Goal: Feedback & Contribution: Contribute content

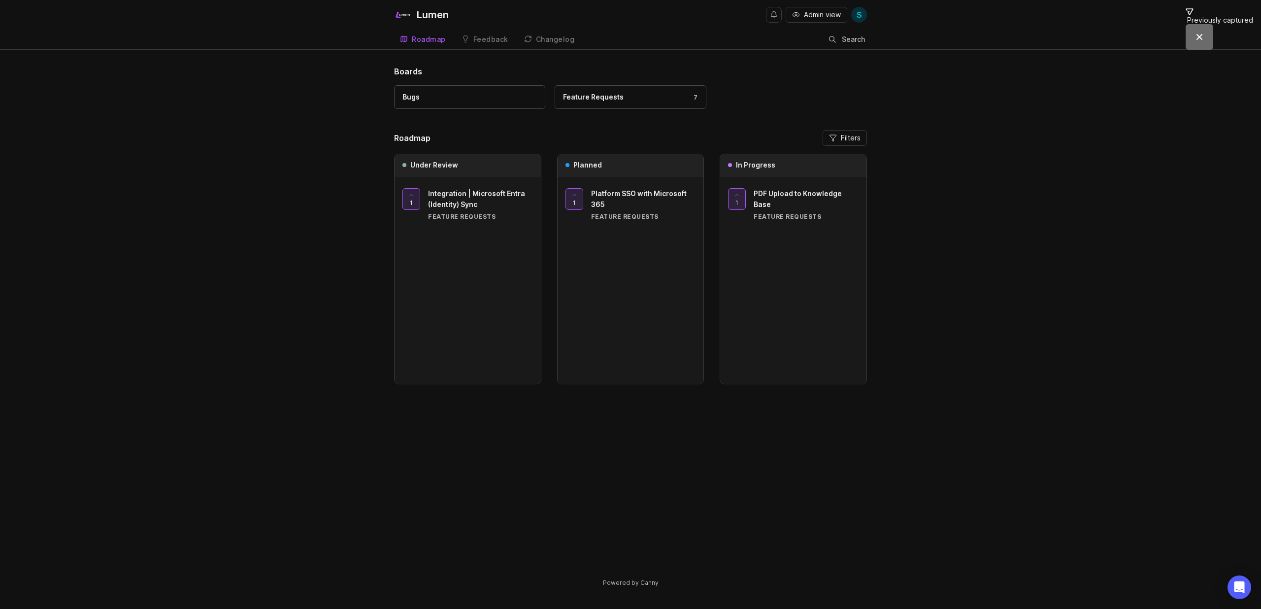
click at [497, 42] on div "Feedback" at bounding box center [490, 39] width 35 height 7
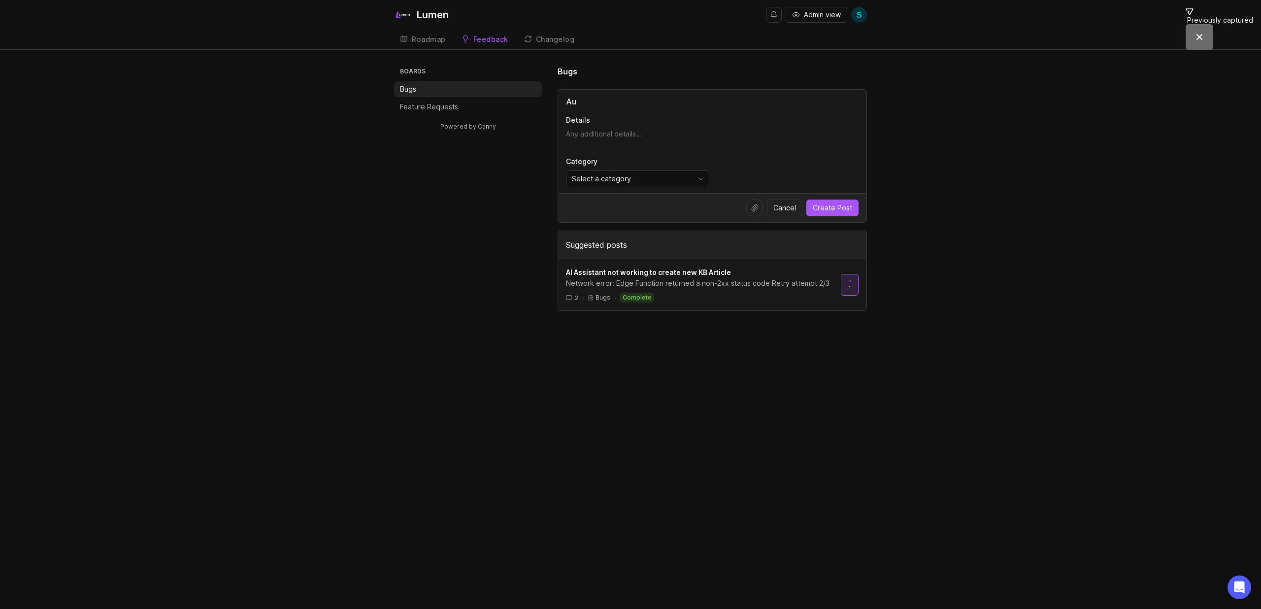
type input "A"
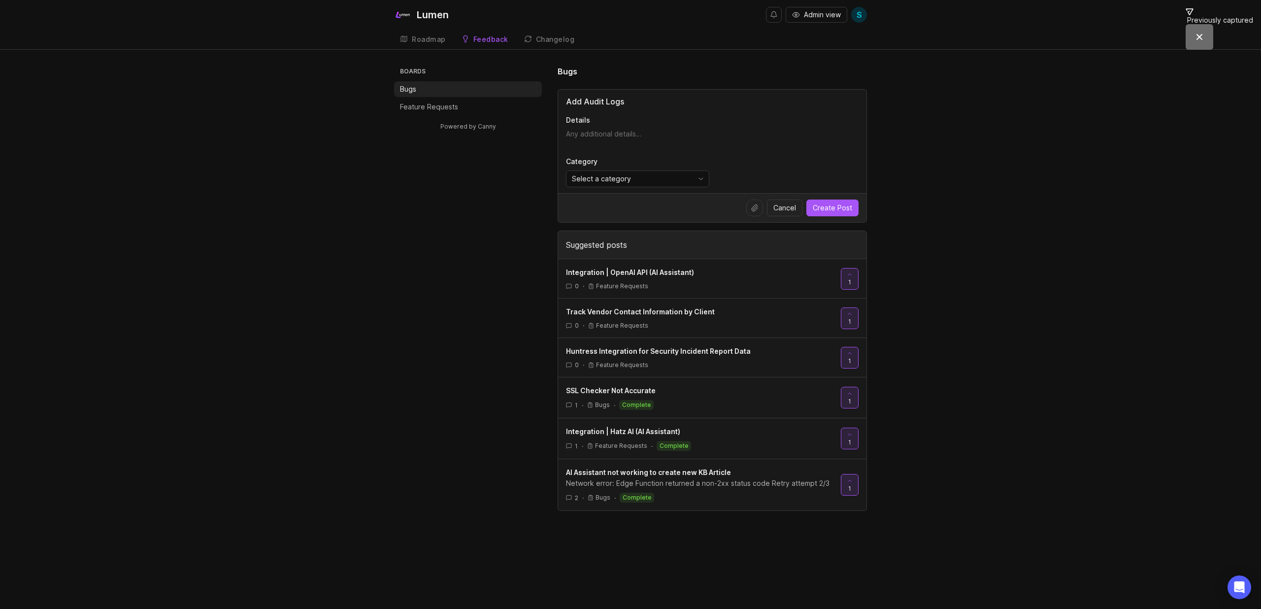
type input "Add Audit Logs"
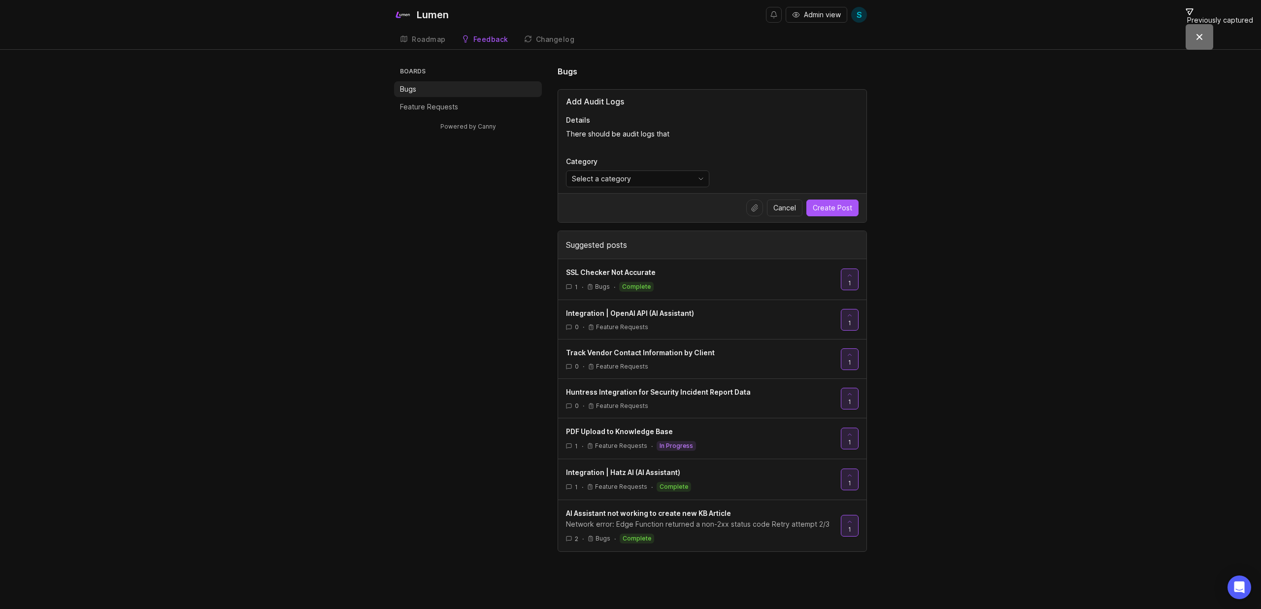
click at [696, 131] on textarea "There should be audit logs that" at bounding box center [712, 139] width 293 height 20
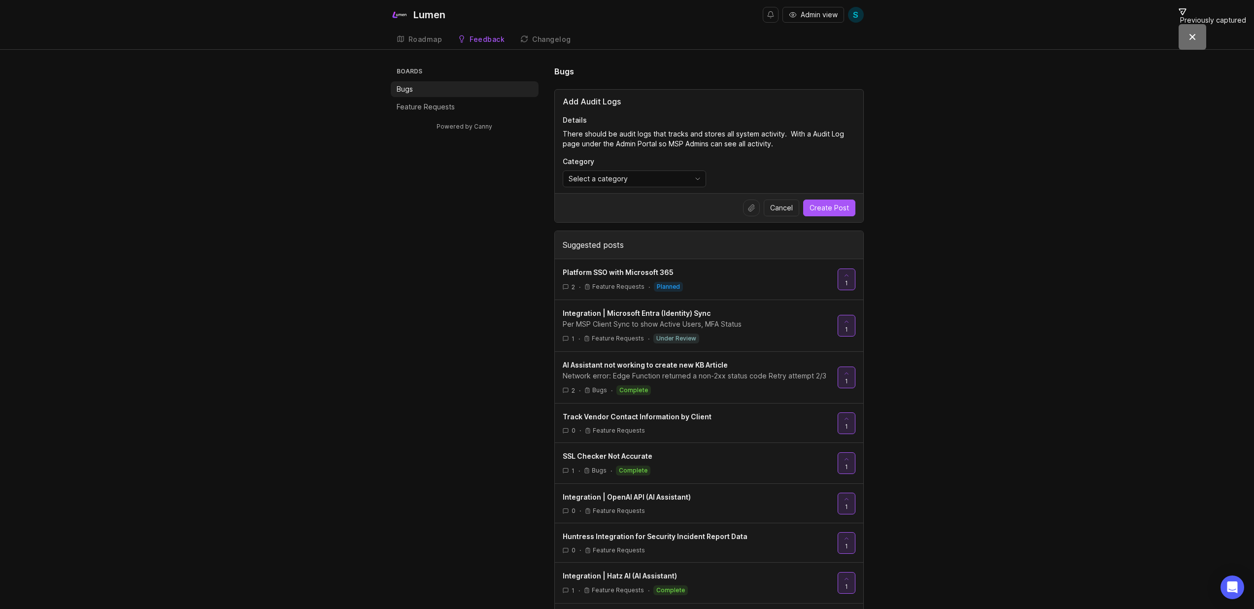
type textarea "There should be audit logs that tracks and stores all system activity. With a A…"
click at [649, 181] on div "Select a category" at bounding box center [626, 179] width 127 height 16
click at [761, 164] on div "Category Select a category" at bounding box center [709, 172] width 293 height 31
click at [787, 144] on textarea "There should be audit logs that tracks and stores all system activity. With a A…" at bounding box center [709, 139] width 293 height 20
click at [419, 115] on div "Powered by Canny" at bounding box center [465, 131] width 148 height 33
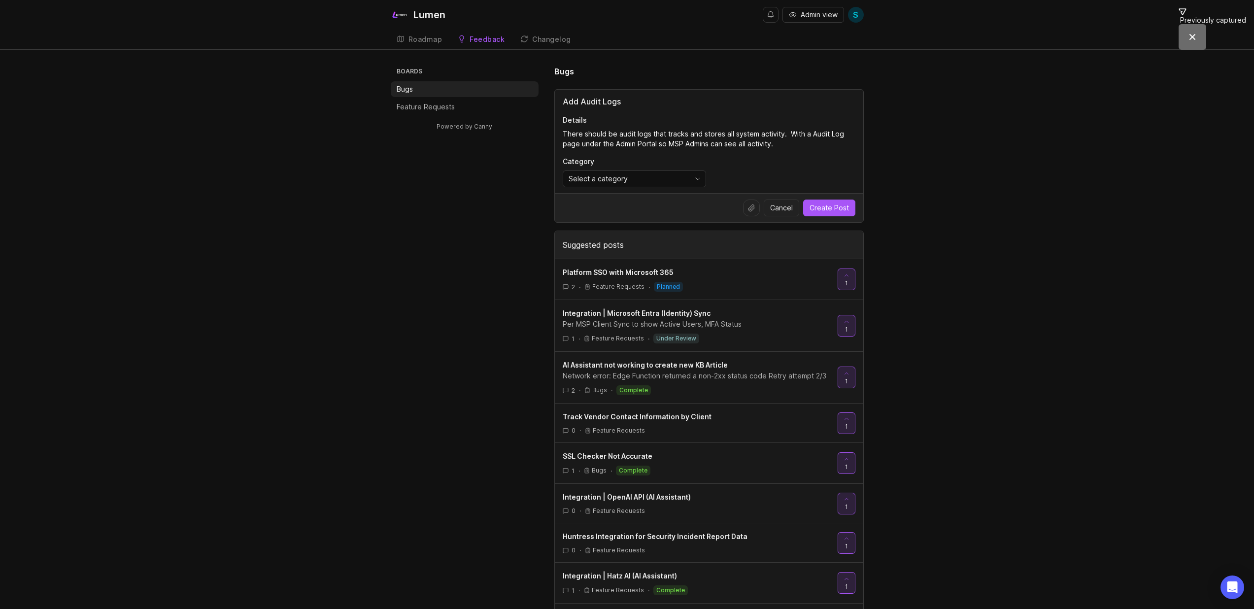
click at [430, 109] on p "Feature Requests" at bounding box center [426, 107] width 58 height 10
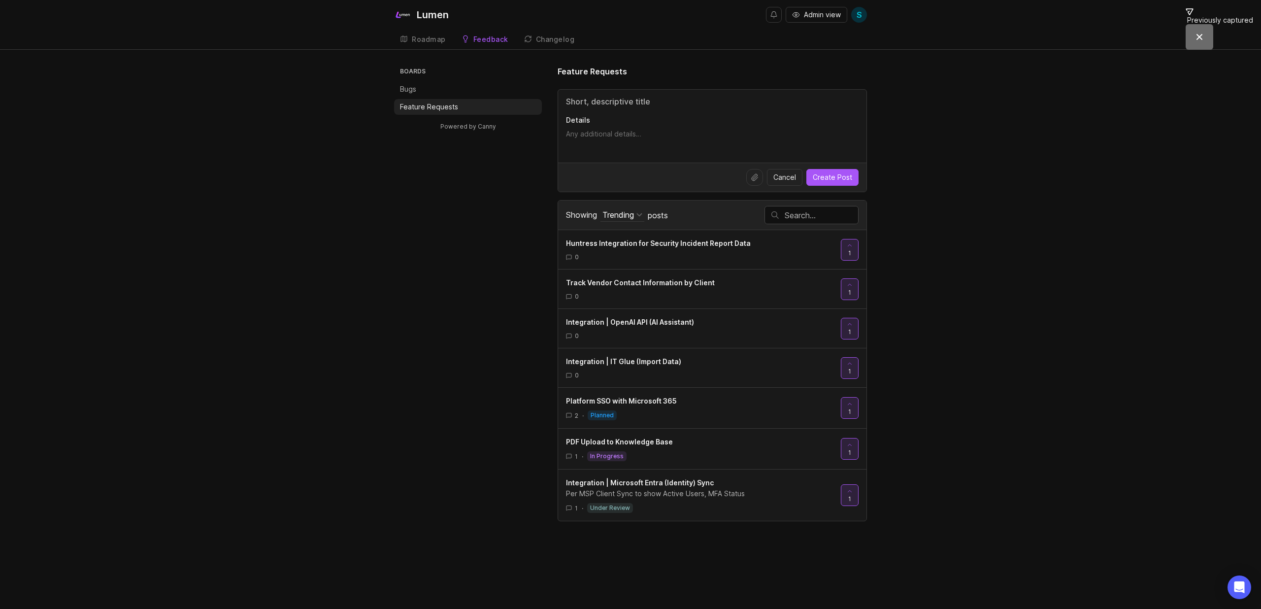
click at [598, 108] on div "Details" at bounding box center [712, 126] width 308 height 73
click at [599, 103] on input "Title" at bounding box center [712, 102] width 293 height 12
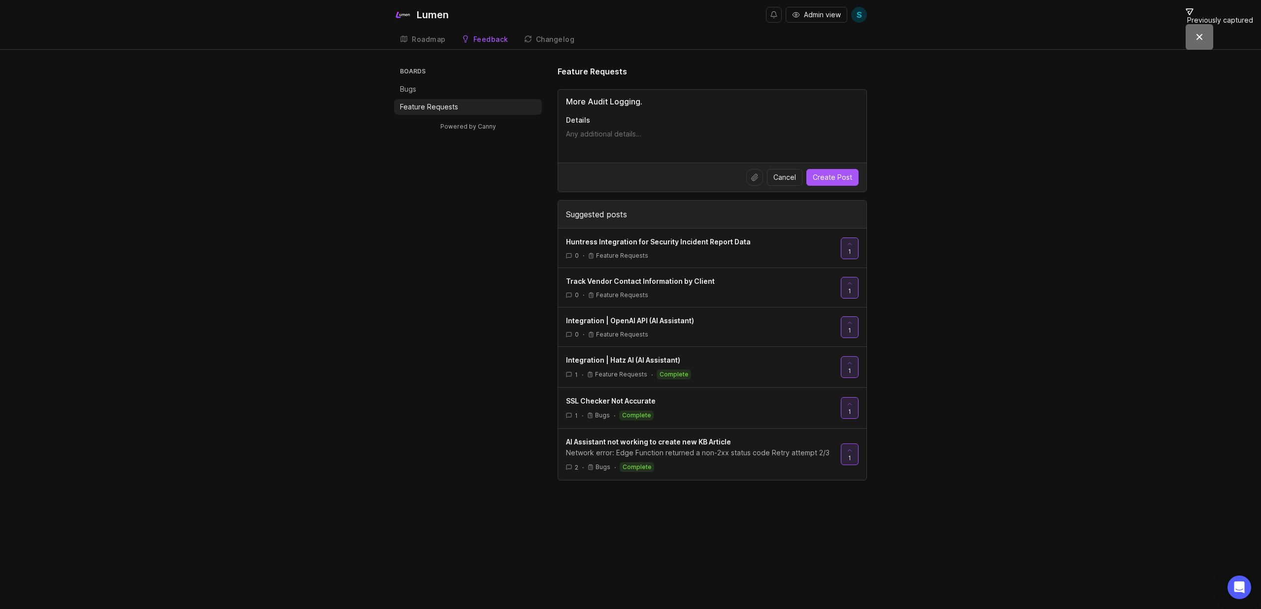
type input "More Audit Logging."
paste textarea "Global Hudu Activity Track and store any and all user actions within [GEOGRAPHI…"
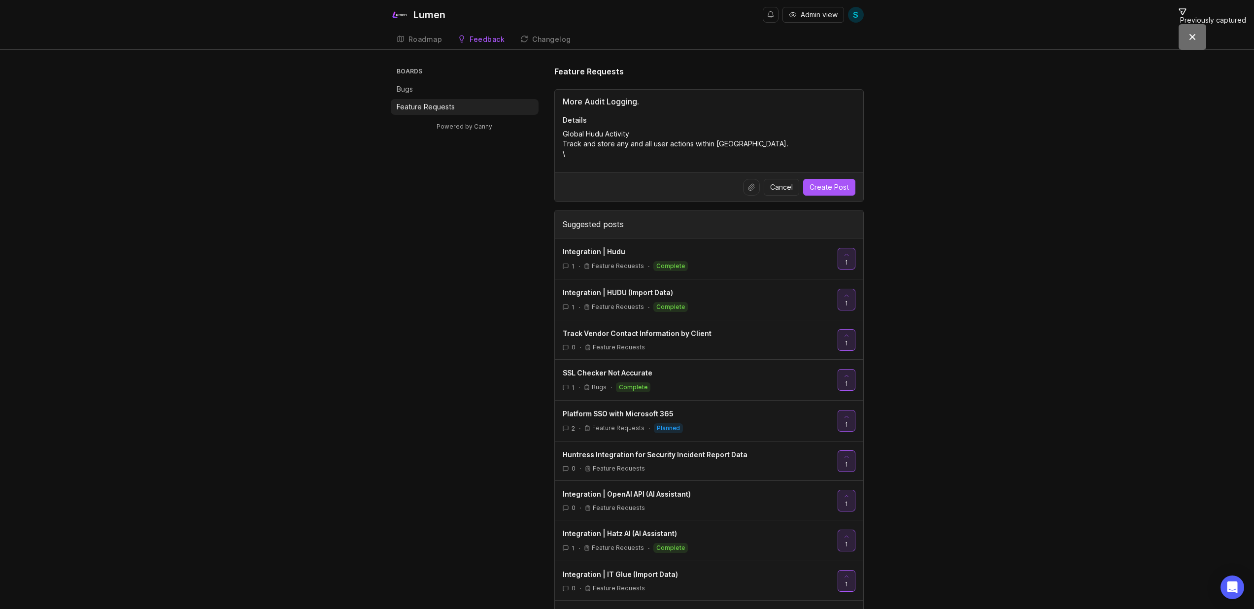
click at [590, 137] on textarea "Global Hudu Activity Track and store any and all user actions within [GEOGRAPHI…" at bounding box center [709, 144] width 293 height 30
click at [588, 157] on textarea "Global System Activity Track and store any and all user actions within [GEOGRAP…" at bounding box center [709, 144] width 293 height 30
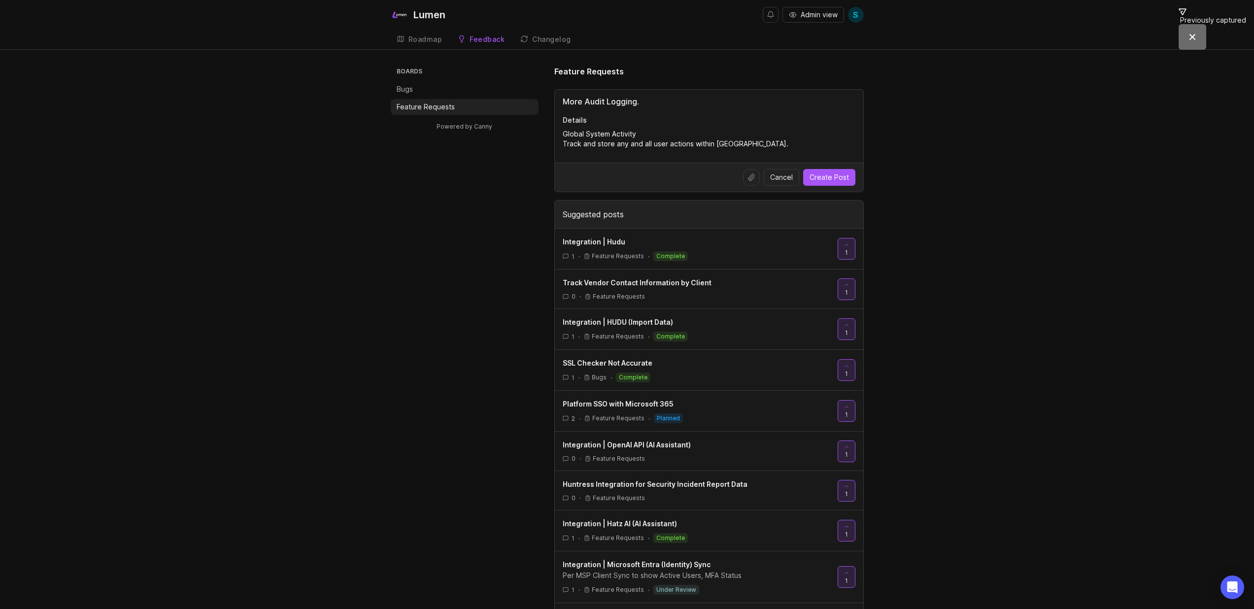
click at [728, 145] on textarea "Global System Activity Track and store any and all user actions within [GEOGRAP…" at bounding box center [709, 139] width 293 height 20
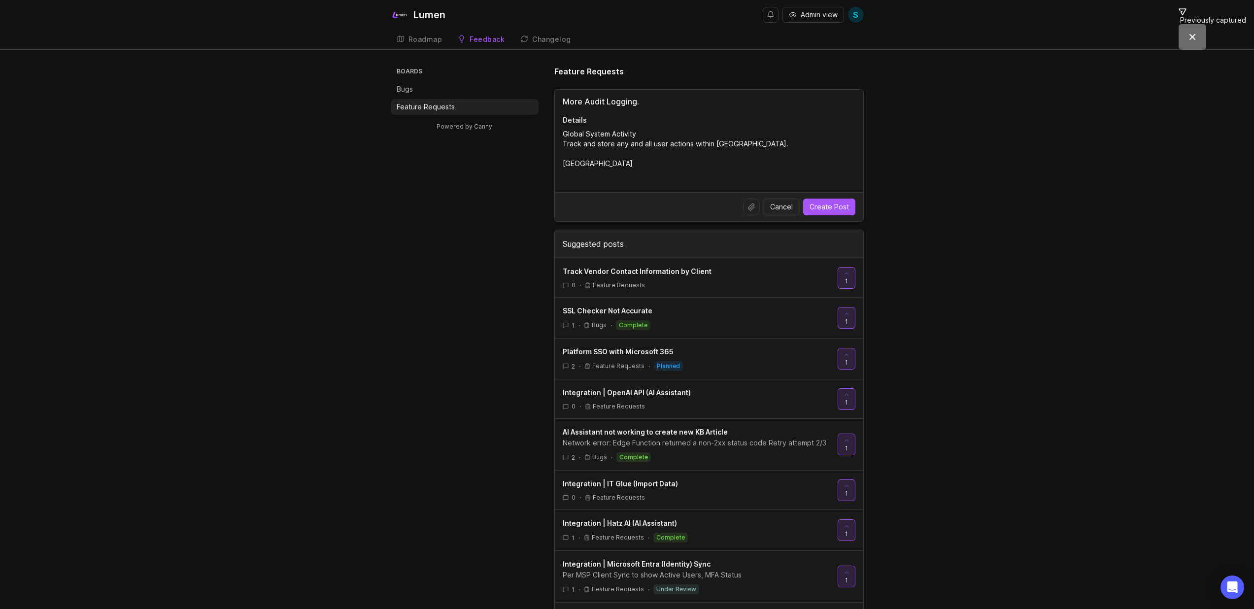
paste textarea "You have the ability to additionally filter by: Client name. Action (performed)…"
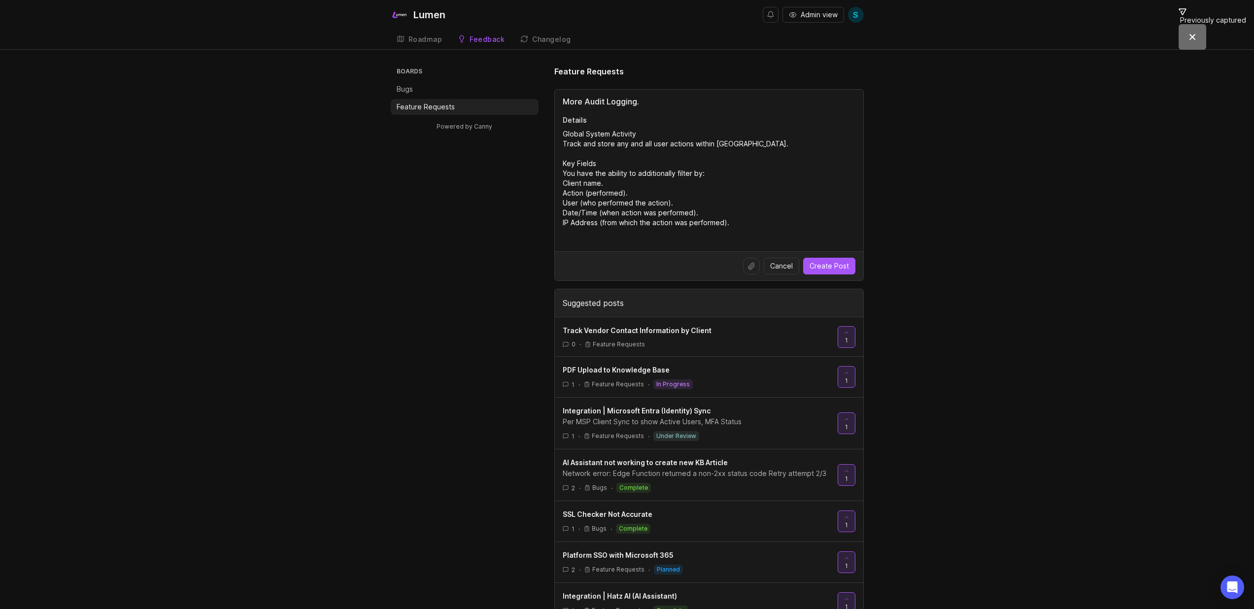
drag, startPoint x: 704, startPoint y: 170, endPoint x: 559, endPoint y: 169, distance: 144.9
click at [559, 169] on div "More Audit Logging. Details Global System Activity Track and store any and all …" at bounding box center [709, 171] width 308 height 162
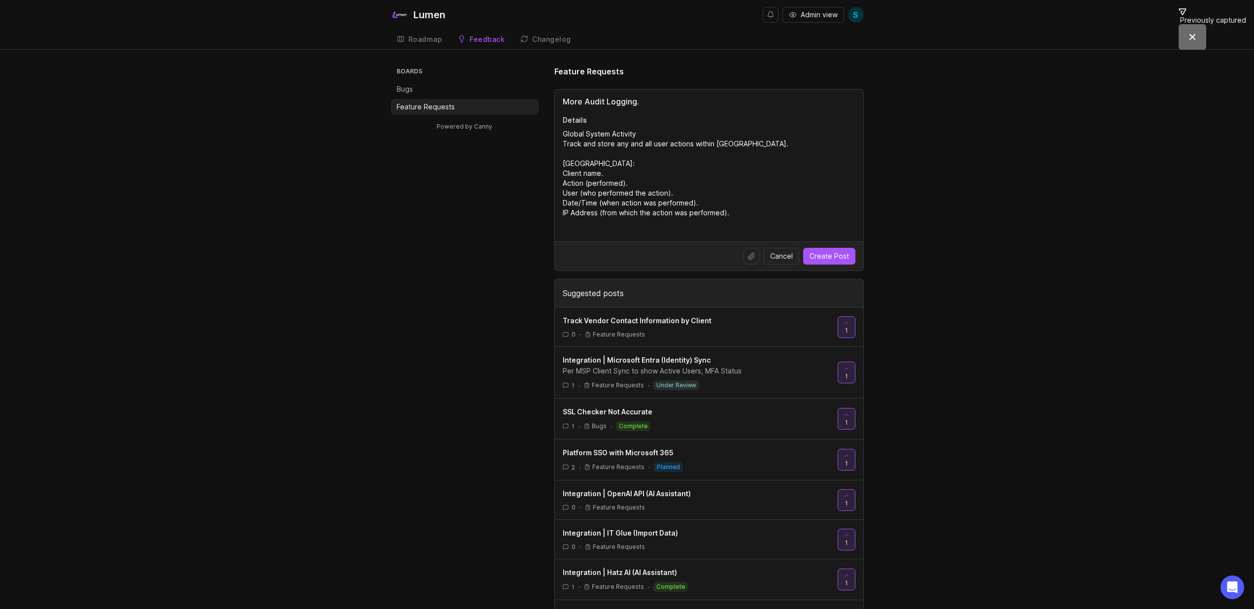
type textarea "Global System Activity Track and store any and all user actions within [GEOGRAP…"
click at [831, 257] on span "Create Post" at bounding box center [829, 256] width 39 height 10
